Goal: Find specific page/section: Find specific page/section

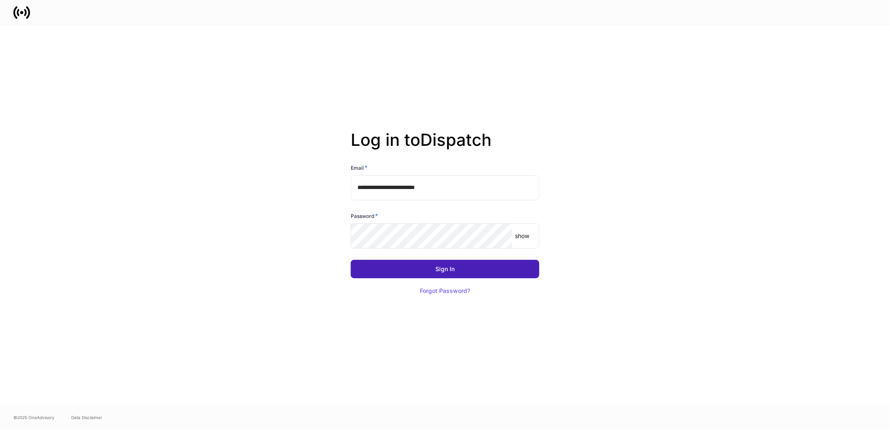
click at [416, 271] on button "Sign In" at bounding box center [445, 269] width 189 height 18
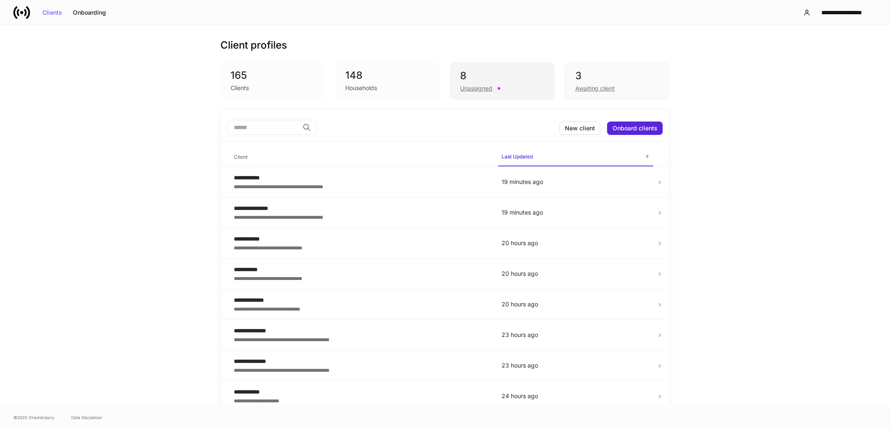
click at [497, 85] on div "Unassigned" at bounding box center [502, 88] width 84 height 10
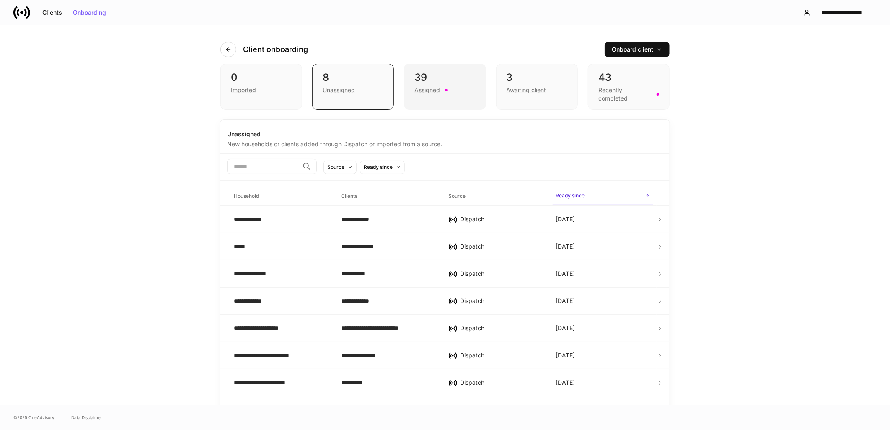
click at [433, 101] on div "39 Assigned" at bounding box center [445, 87] width 82 height 46
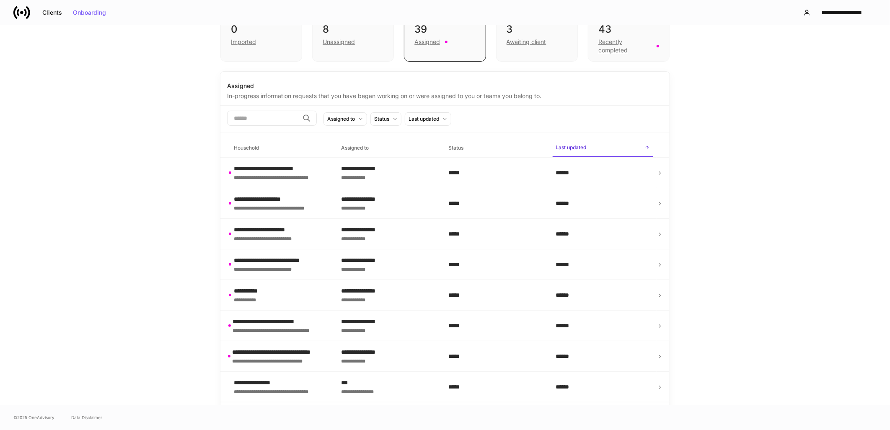
scroll to position [46, 0]
